Goal: Task Accomplishment & Management: Use online tool/utility

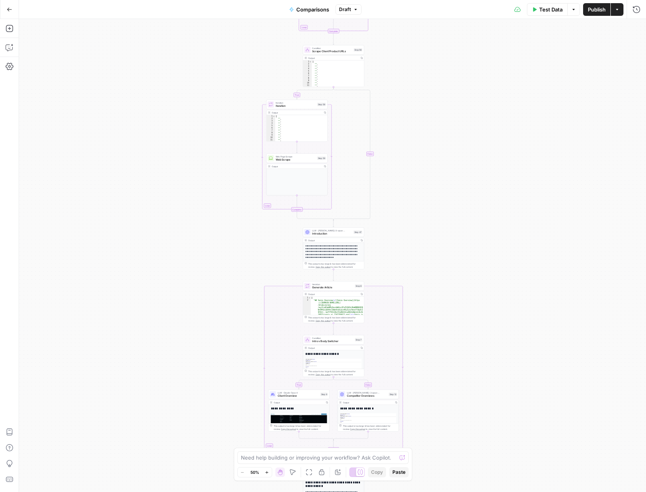
click at [324, 259] on div "**********" at bounding box center [333, 274] width 61 height 63
click at [324, 250] on p "**********" at bounding box center [333, 251] width 56 height 15
click at [325, 249] on p "**********" at bounding box center [333, 251] width 56 height 15
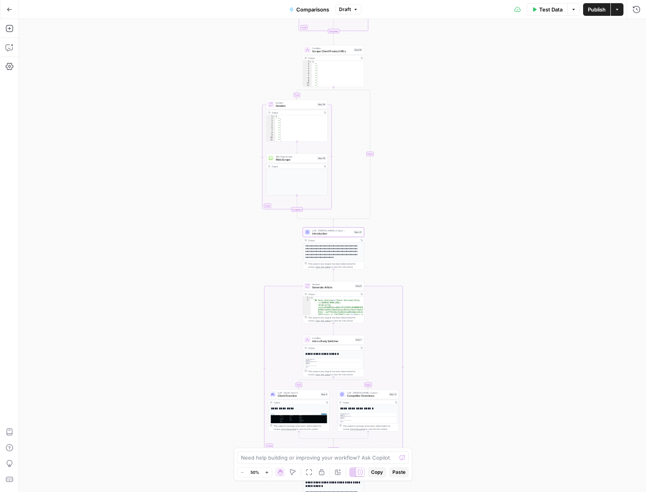
click at [325, 249] on p "**********" at bounding box center [333, 251] width 56 height 15
click at [323, 250] on p "**********" at bounding box center [333, 251] width 56 height 15
click at [11, 11] on icon "button" at bounding box center [10, 10] width 6 height 6
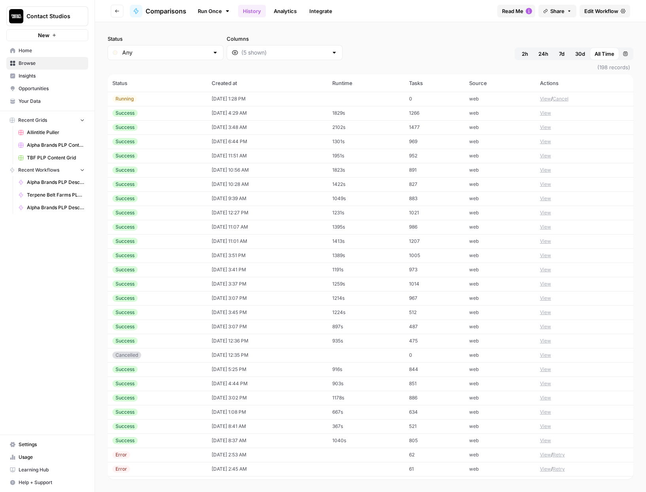
click at [280, 99] on td "[DATE] 1:28 PM" at bounding box center [267, 99] width 121 height 14
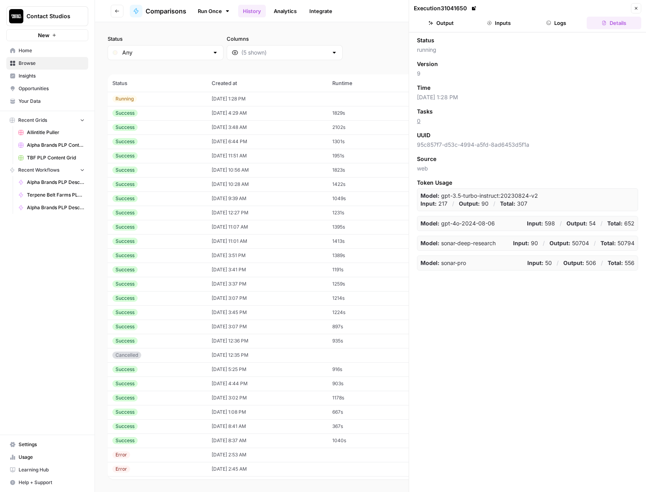
click at [503, 21] on button "Inputs" at bounding box center [498, 23] width 55 height 13
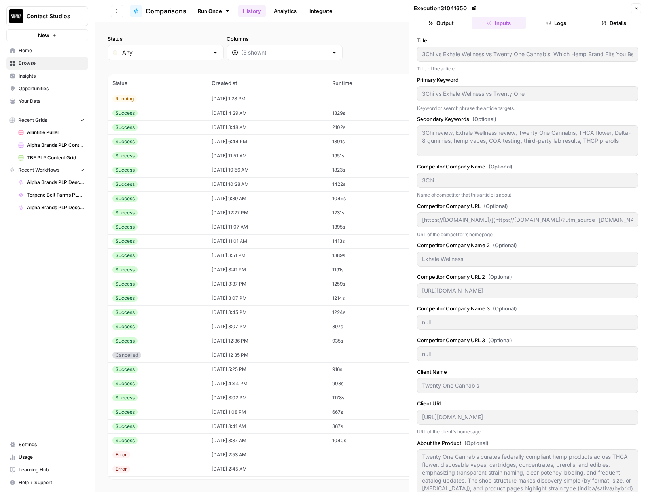
click at [456, 26] on button "Output" at bounding box center [441, 23] width 55 height 13
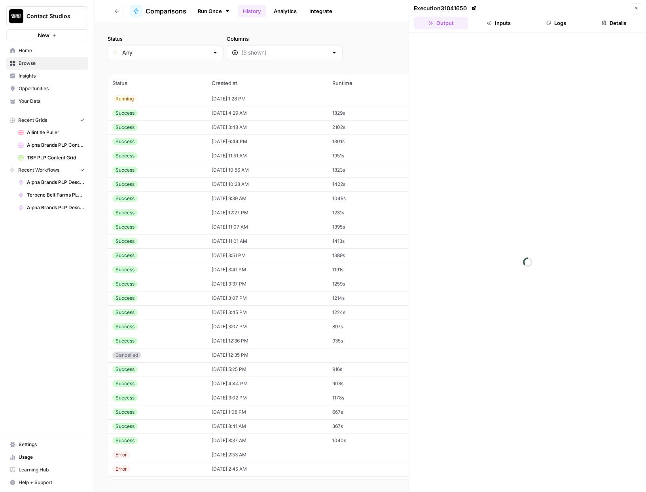
click at [551, 24] on button "Logs" at bounding box center [556, 23] width 55 height 13
click at [352, 114] on td "1829s" at bounding box center [365, 113] width 77 height 14
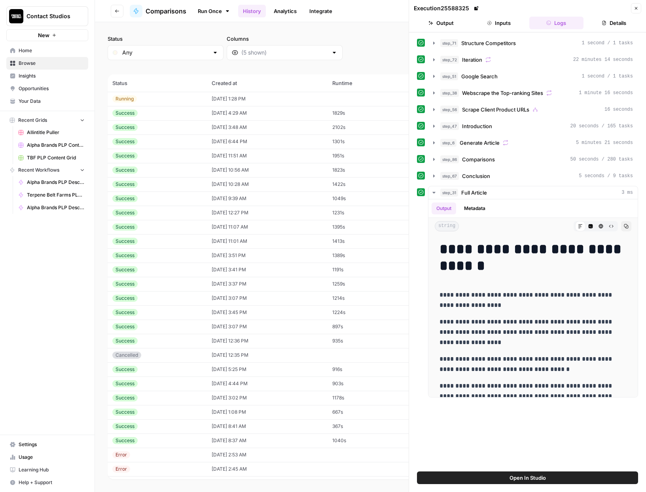
click at [617, 26] on button "Details" at bounding box center [613, 23] width 55 height 13
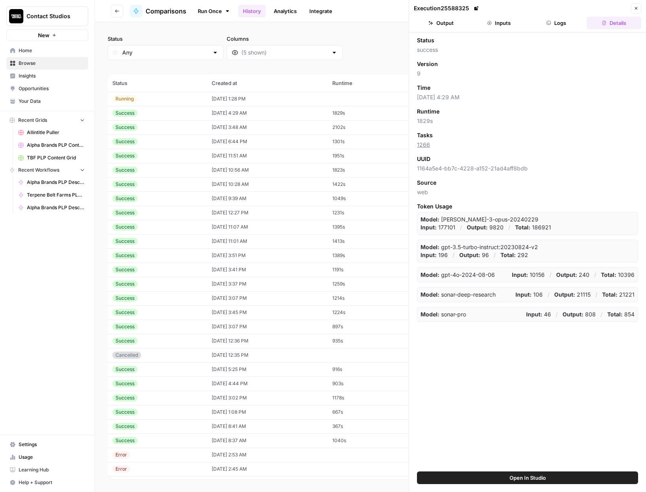
click at [473, 11] on link at bounding box center [476, 8] width 8 height 8
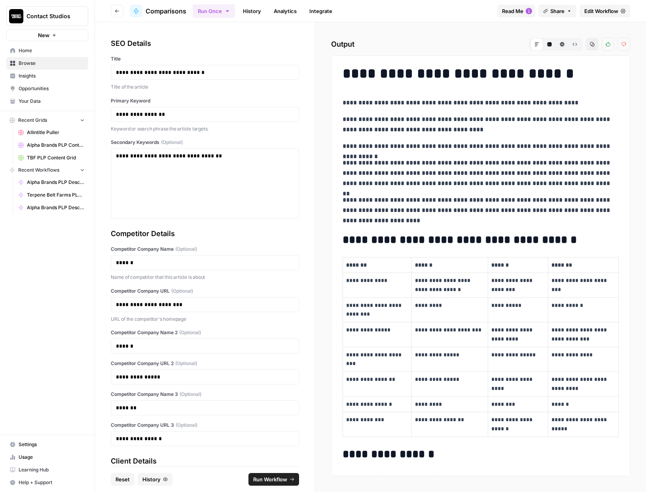
click at [598, 10] on span "Edit Workflow" at bounding box center [601, 11] width 34 height 8
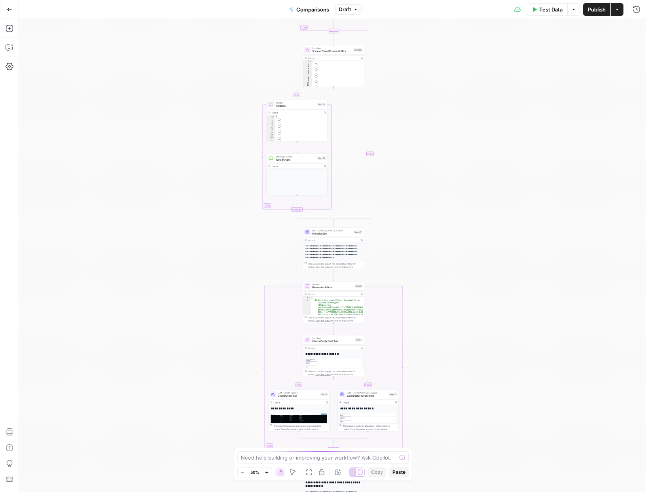
click at [339, 255] on p "**********" at bounding box center [333, 251] width 56 height 15
click at [408, 236] on div "true true false true false false Workflow Input Settings Inputs LLM · GPT 3.5 T…" at bounding box center [332, 255] width 627 height 473
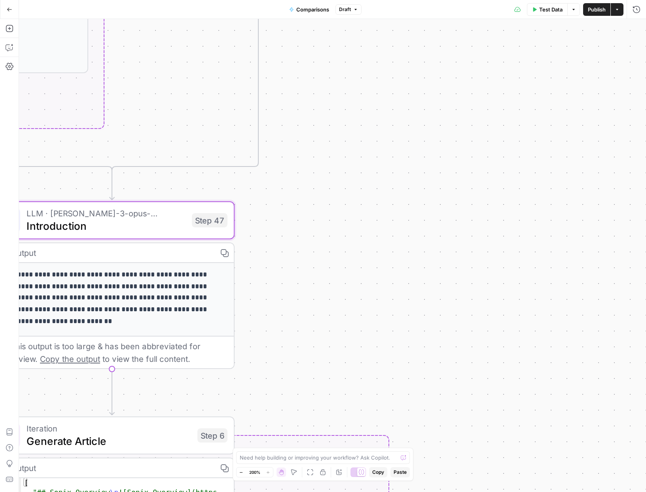
drag, startPoint x: 343, startPoint y: 254, endPoint x: 401, endPoint y: 256, distance: 57.8
click at [400, 256] on div "true true false true false false Workflow Input Settings Inputs LLM · GPT 3.5 T…" at bounding box center [332, 255] width 627 height 473
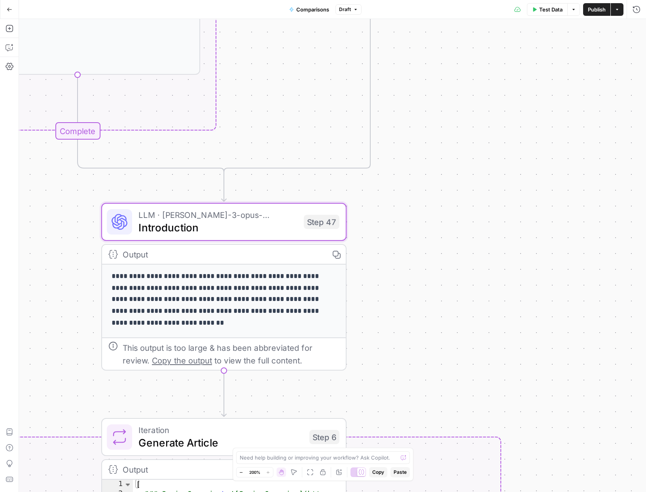
click at [289, 307] on p "**********" at bounding box center [224, 300] width 225 height 58
click at [426, 188] on div "true true false true false false Workflow Input Settings Inputs LLM · GPT 3.5 T…" at bounding box center [332, 255] width 627 height 473
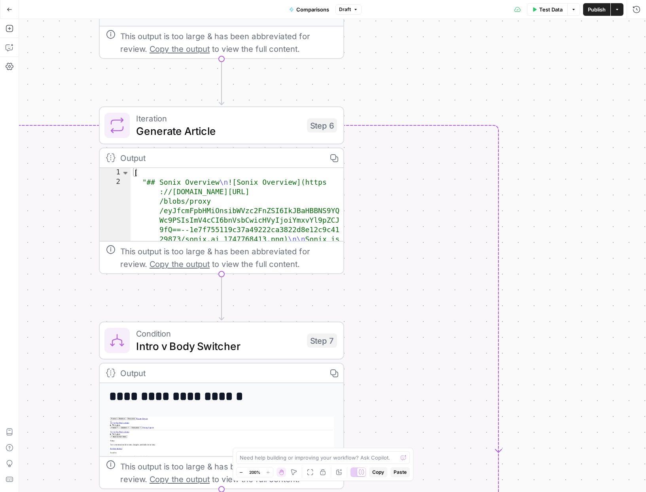
click at [442, 106] on div "true true false true false false Workflow Input Settings Inputs LLM · GPT 3.5 T…" at bounding box center [332, 255] width 627 height 473
click at [541, 223] on div "true true false true false false Workflow Input Settings Inputs LLM · GPT 3.5 T…" at bounding box center [332, 255] width 627 height 473
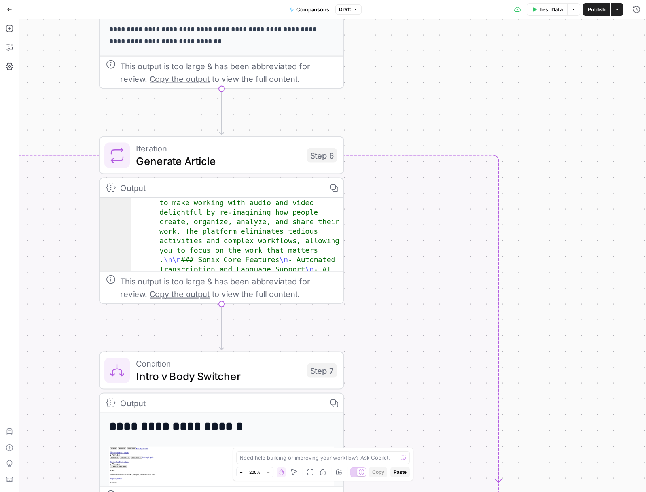
scroll to position [85, 0]
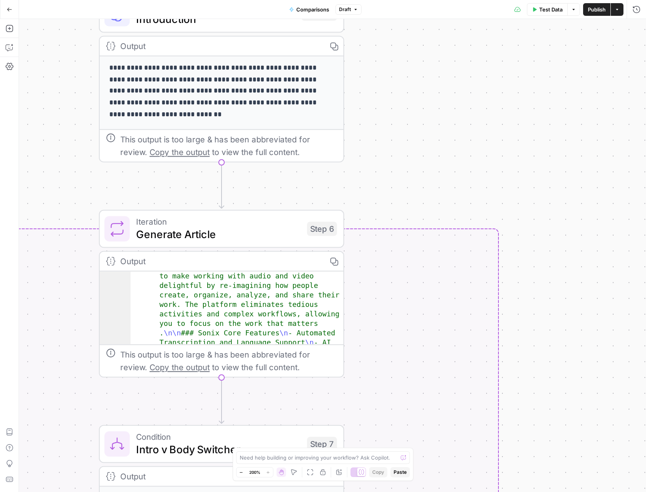
click at [239, 473] on icon "button" at bounding box center [241, 472] width 4 height 4
click at [240, 473] on icon "button" at bounding box center [241, 472] width 4 height 4
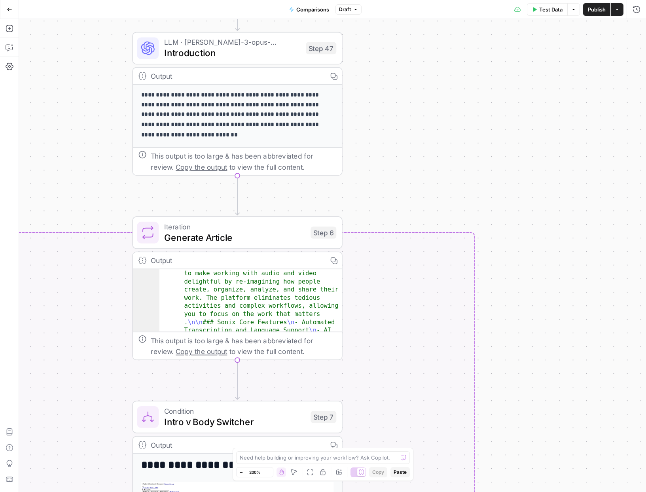
click at [240, 473] on icon "button" at bounding box center [241, 472] width 4 height 4
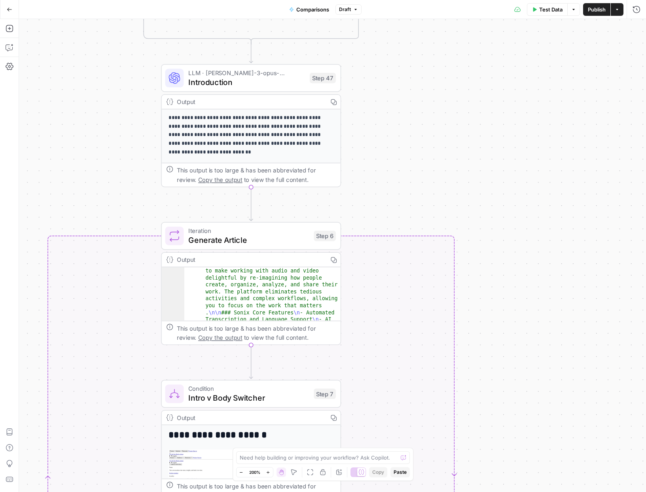
click at [240, 473] on icon "button" at bounding box center [241, 472] width 4 height 4
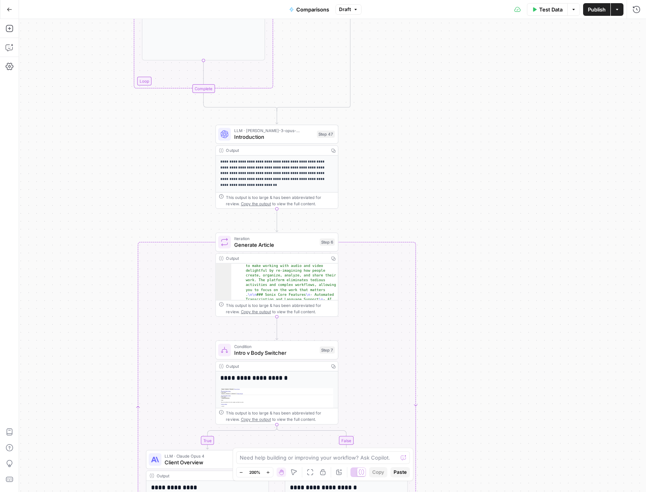
click at [240, 473] on icon "button" at bounding box center [241, 472] width 4 height 4
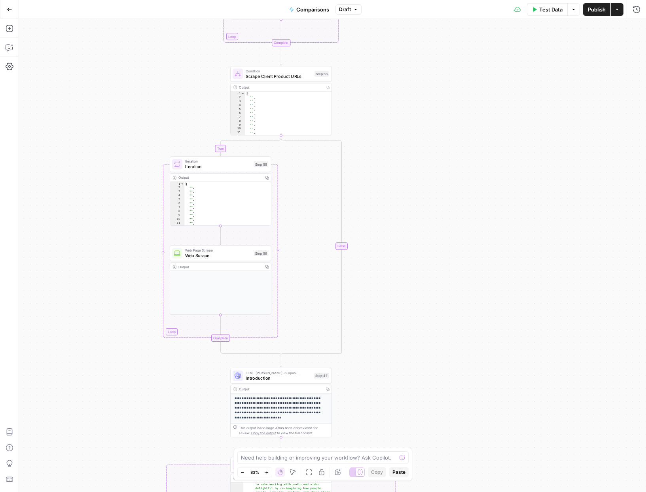
drag, startPoint x: 112, startPoint y: 332, endPoint x: 110, endPoint y: 495, distance: 162.9
click at [110, 492] on html "Contact Studios New Home Browse Insights Opportunities Your Data Recent Grids A…" at bounding box center [323, 246] width 646 height 492
drag, startPoint x: 115, startPoint y: 405, endPoint x: 137, endPoint y: 349, distance: 59.9
click at [115, 409] on div "true true false true false false Workflow Input Settings Inputs LLM · GPT 3.5 T…" at bounding box center [332, 255] width 627 height 473
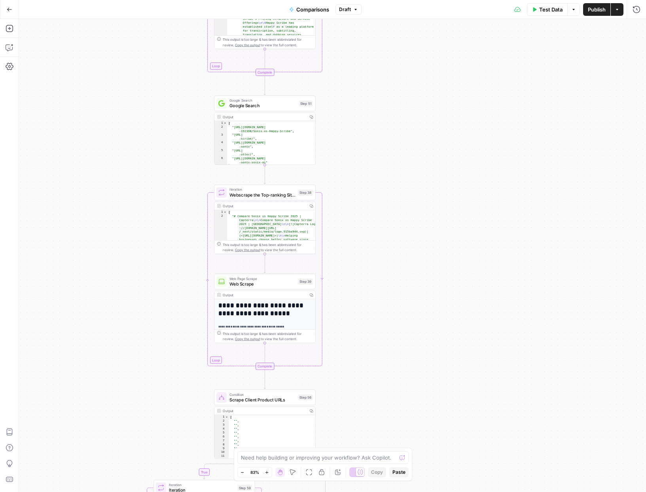
drag, startPoint x: 145, startPoint y: 250, endPoint x: 152, endPoint y: 235, distance: 16.6
click at [145, 250] on div "true true false true false false Workflow Input Settings Inputs LLM · GPT 3.5 T…" at bounding box center [332, 255] width 627 height 473
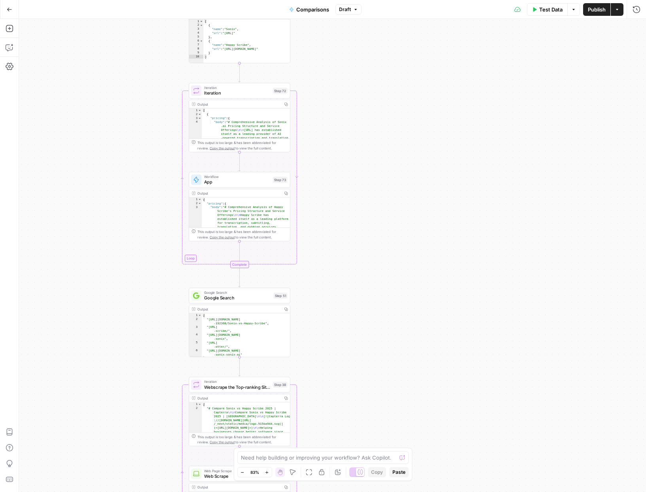
click at [160, 272] on div "true true false true false false Workflow Input Settings Inputs LLM · GPT 3.5 T…" at bounding box center [332, 255] width 627 height 473
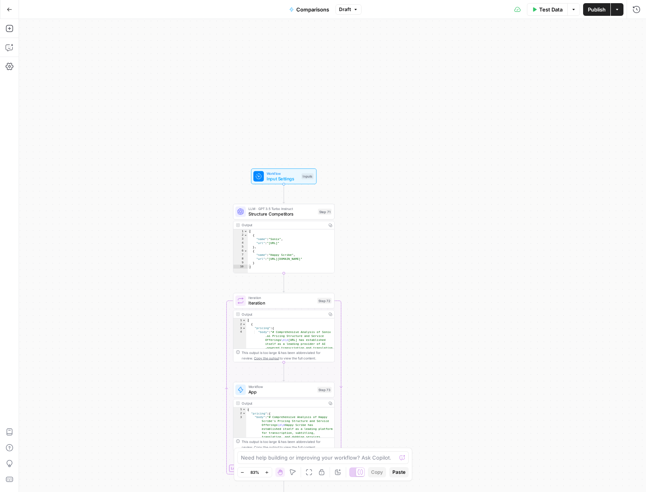
drag, startPoint x: 180, startPoint y: 410, endPoint x: 170, endPoint y: 370, distance: 41.5
click at [180, 409] on div "true true false true false false Workflow Input Settings Inputs LLM · GPT 3.5 T…" at bounding box center [332, 255] width 627 height 473
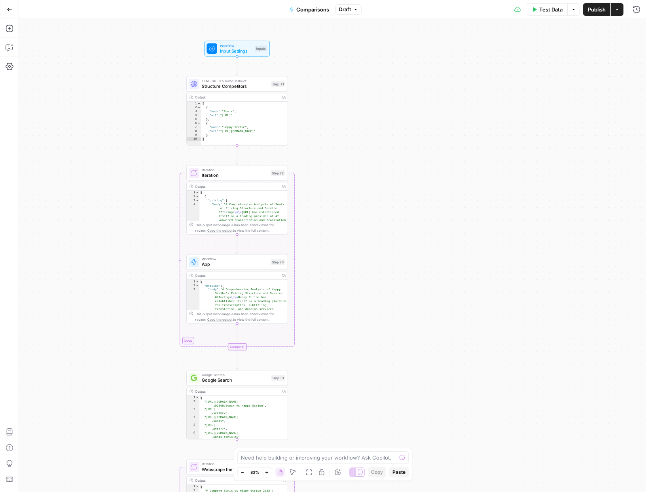
drag, startPoint x: 129, startPoint y: 247, endPoint x: 121, endPoint y: 227, distance: 22.0
click at [121, 227] on div "true true false true false false Workflow Input Settings Inputs LLM · GPT 3.5 T…" at bounding box center [332, 255] width 627 height 473
click at [236, 223] on div "This output is too large & has been abbreviated for review. Copy the output to …" at bounding box center [240, 227] width 90 height 10
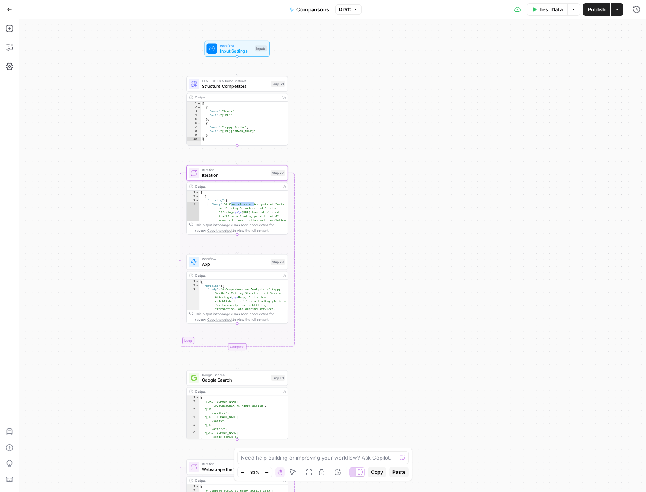
click at [236, 223] on div "This output is too large & has been abbreviated for review. Copy the output to …" at bounding box center [240, 227] width 90 height 10
type textarea "**********"
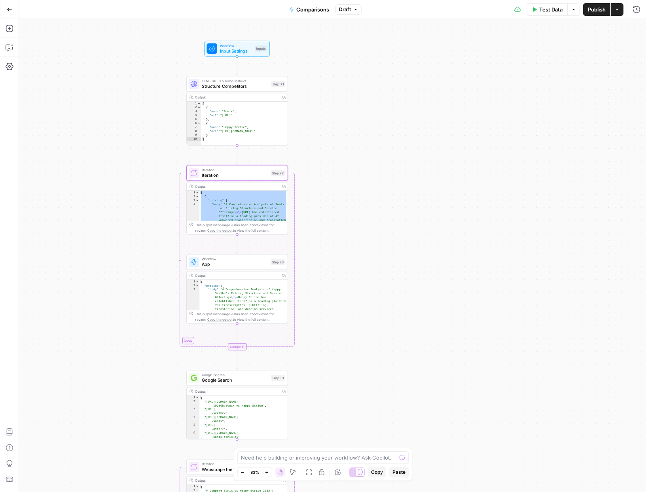
type textarea "* *"
click at [236, 175] on span "Iteration" at bounding box center [235, 175] width 66 height 7
click at [247, 178] on span "Iteration" at bounding box center [235, 175] width 66 height 7
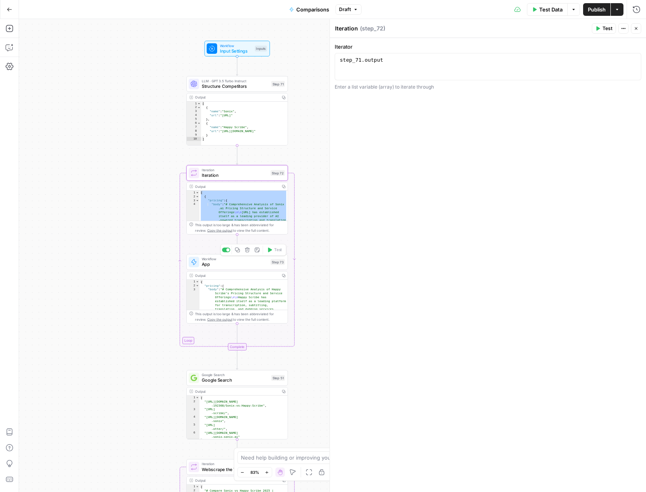
click at [230, 264] on span "App" at bounding box center [235, 264] width 66 height 7
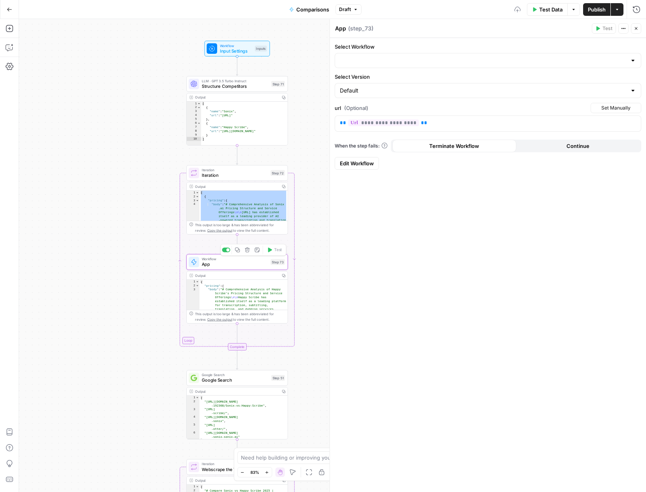
type input "Alternative Research"
type textarea "**********"
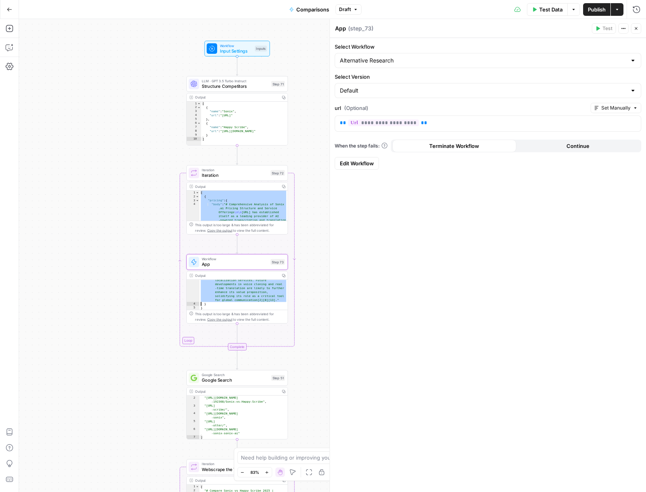
scroll to position [4, 0]
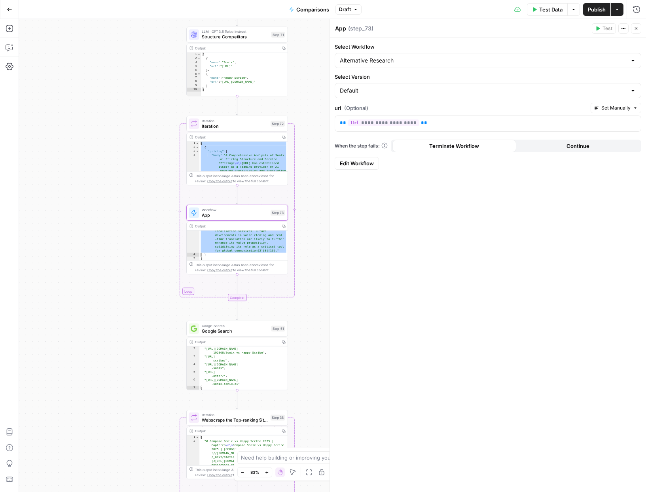
click at [89, 311] on div "true true false true false false Workflow Input Settings Inputs LLM · GPT 3.5 T…" at bounding box center [332, 255] width 627 height 473
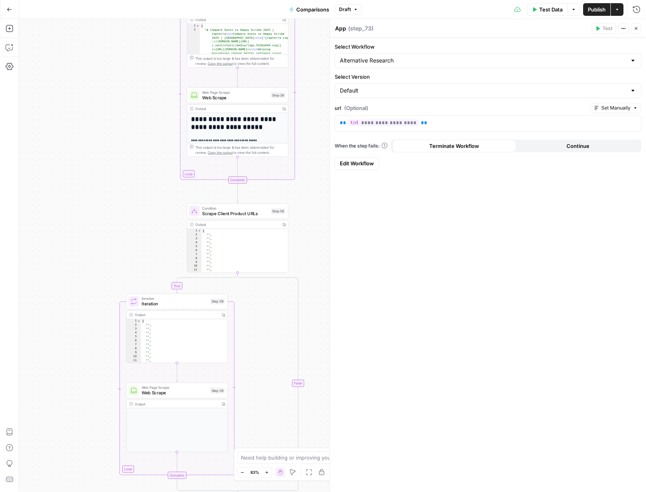
type textarea "***"
click at [252, 243] on div "[ "" , "" , "" , "" , "" , "" , "" , "" , "" , "" , "" ]" at bounding box center [244, 254] width 87 height 51
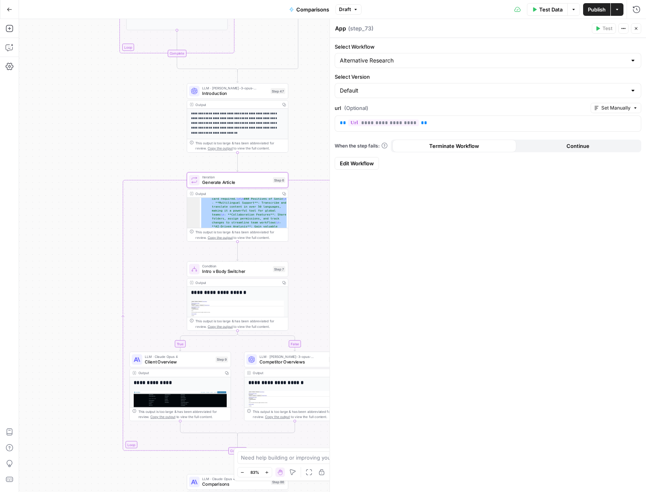
click at [242, 175] on span "Iteration" at bounding box center [236, 176] width 68 height 5
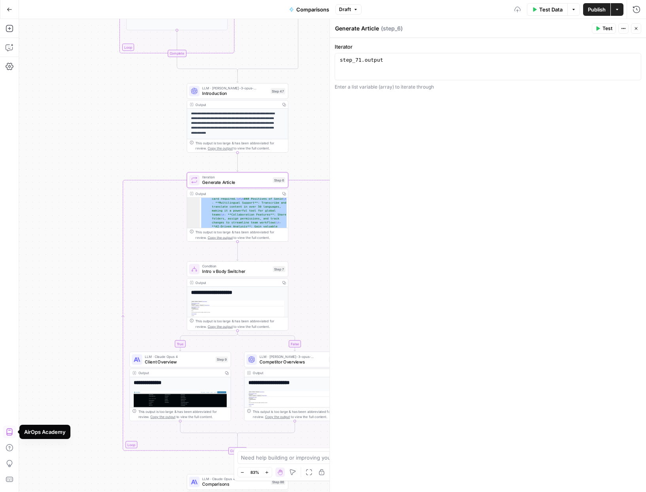
click at [91, 329] on div "true true false true false false Workflow Input Settings Inputs LLM · GPT 3.5 T…" at bounding box center [332, 255] width 627 height 473
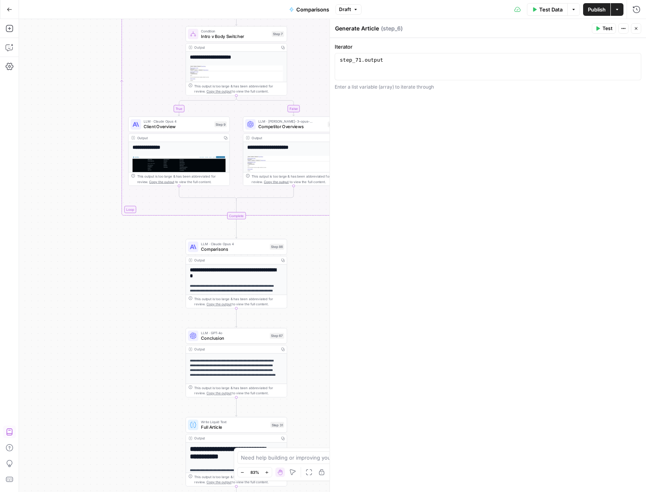
scroll to position [88, 0]
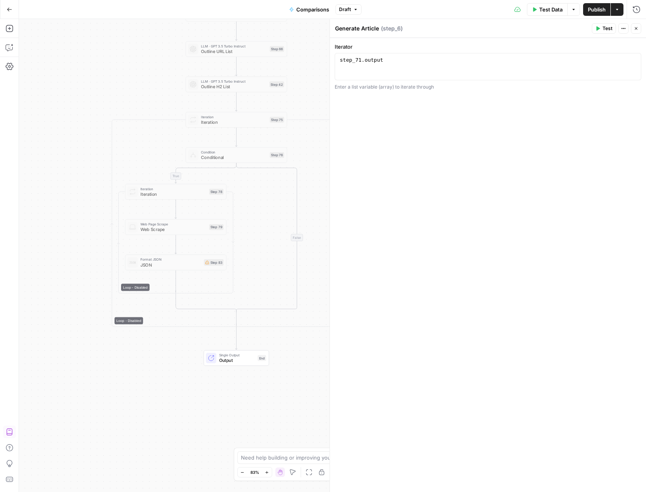
click at [11, 4] on button "Go Back" at bounding box center [9, 9] width 14 height 14
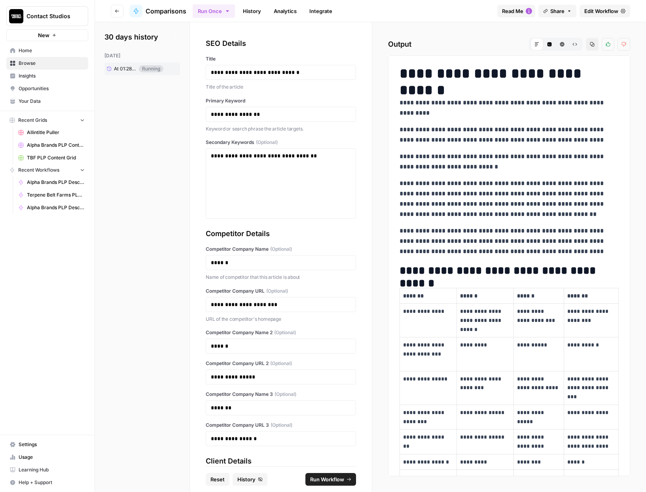
click at [252, 13] on link "History" at bounding box center [252, 11] width 28 height 13
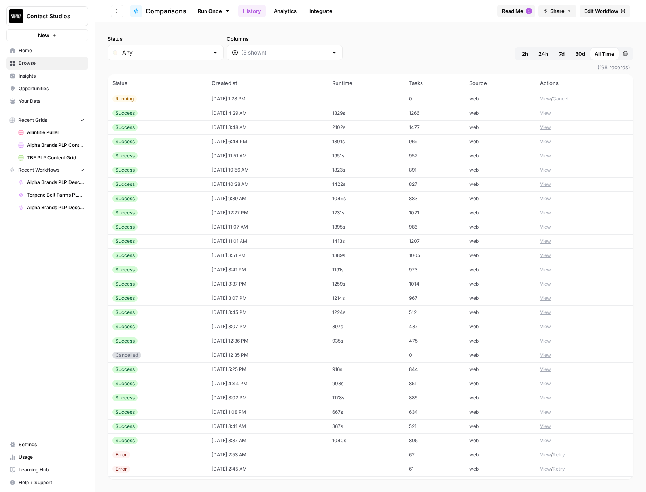
click at [170, 98] on div "Running" at bounding box center [157, 98] width 90 height 7
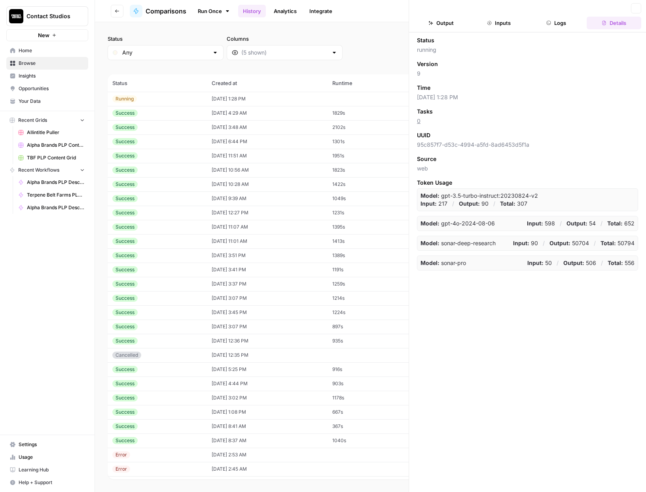
scroll to position [2, 0]
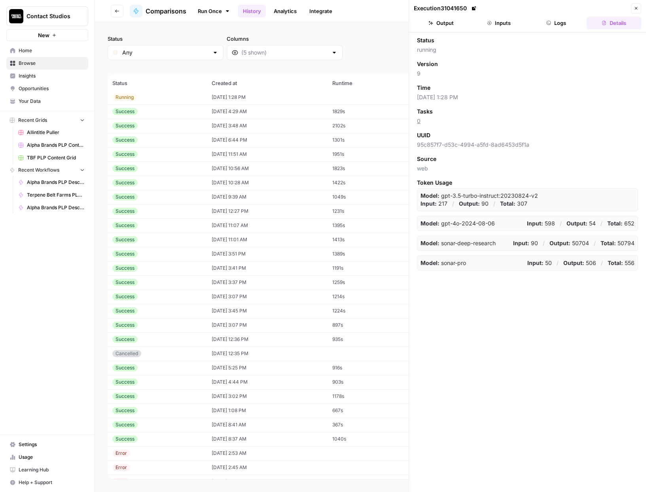
click at [549, 24] on icon "button" at bounding box center [548, 23] width 5 height 5
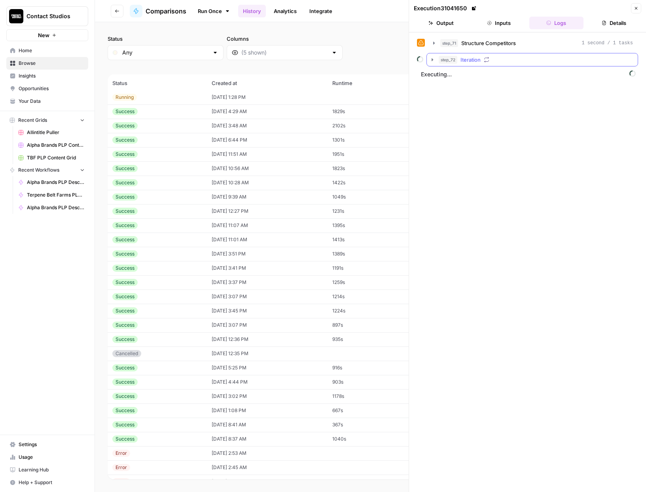
click at [485, 59] on icon "button" at bounding box center [487, 60] width 6 height 6
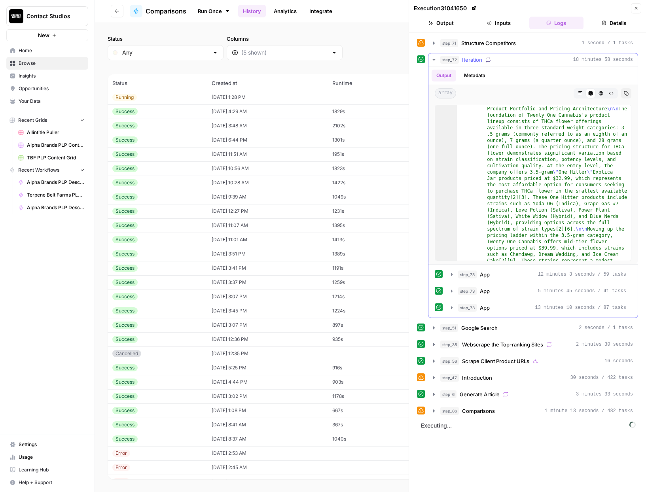
scroll to position [56, 0]
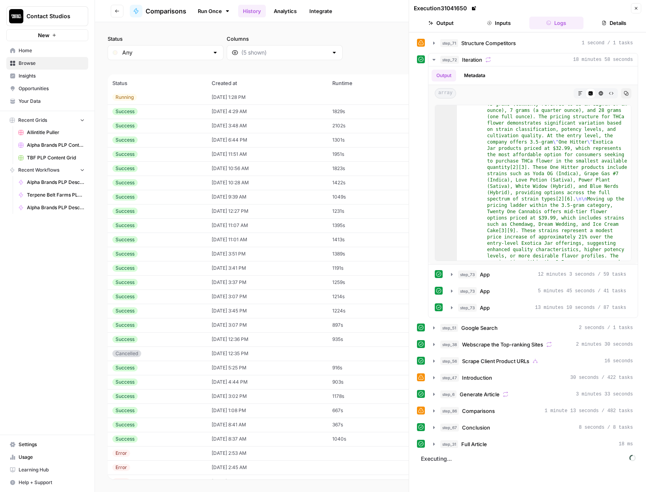
click at [444, 23] on button "Output" at bounding box center [441, 23] width 55 height 13
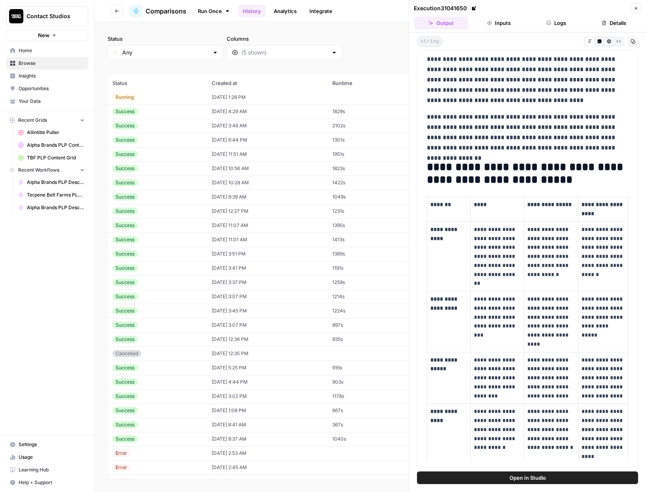
scroll to position [0, 0]
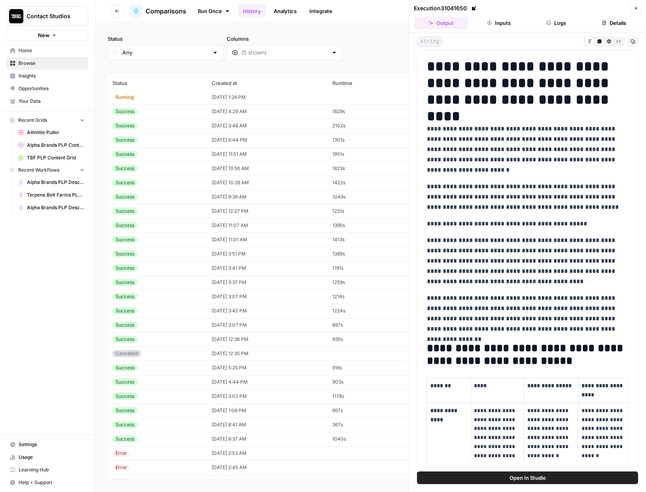
click at [433, 93] on h1 "**********" at bounding box center [527, 83] width 201 height 50
drag, startPoint x: 428, startPoint y: 62, endPoint x: 446, endPoint y: 229, distance: 168.6
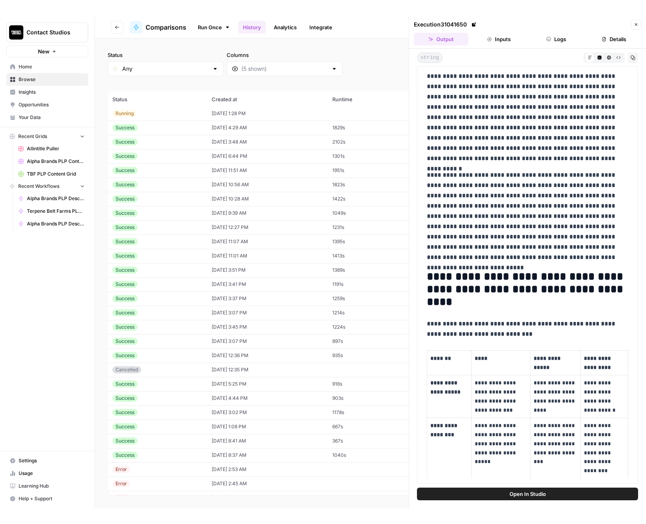
scroll to position [7472, 0]
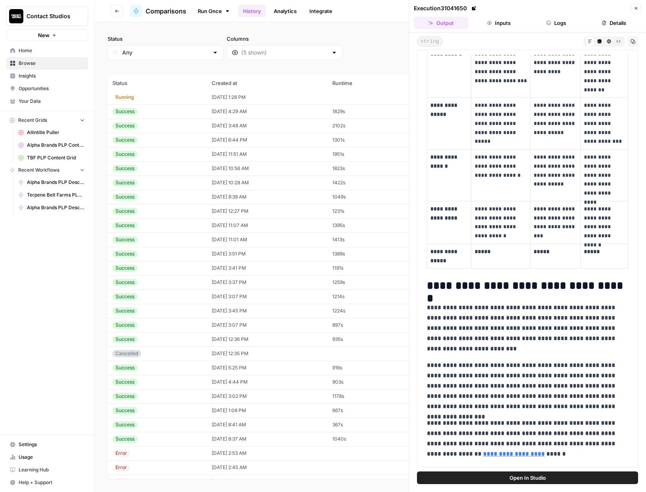
click at [509, 455] on p "**********" at bounding box center [527, 438] width 201 height 41
copy div "**********"
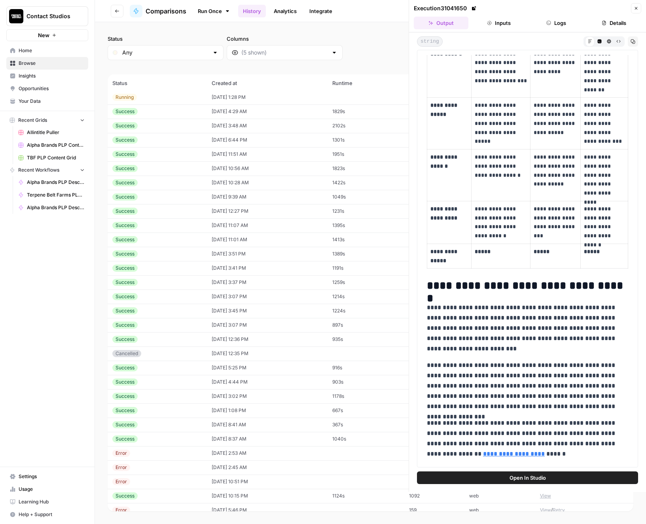
scroll to position [7440, 0]
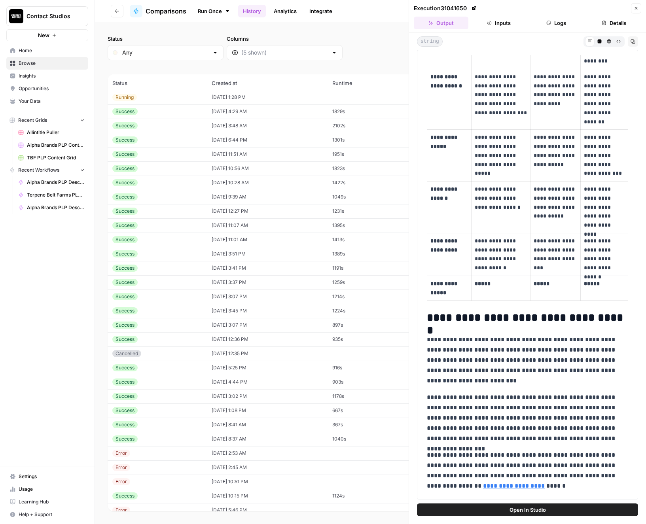
click at [481, 249] on p "**********" at bounding box center [501, 254] width 52 height 36
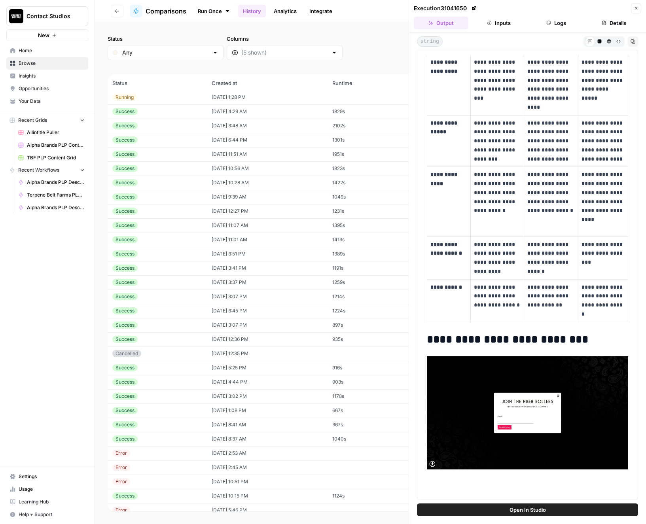
scroll to position [416, 0]
